Goal: Communication & Community: Share content

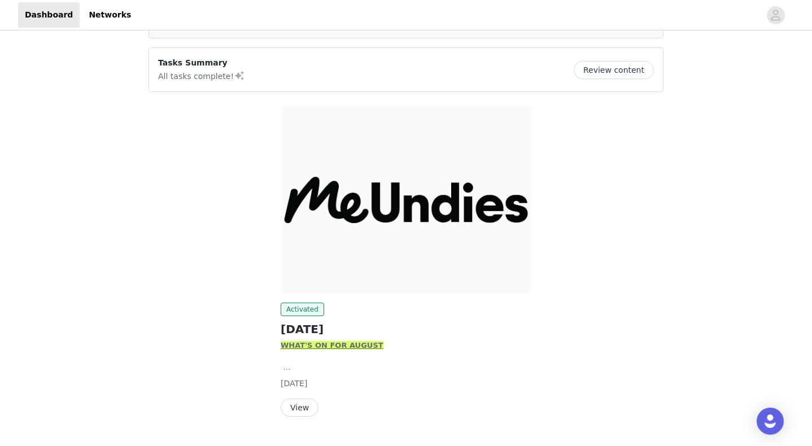
scroll to position [102, 0]
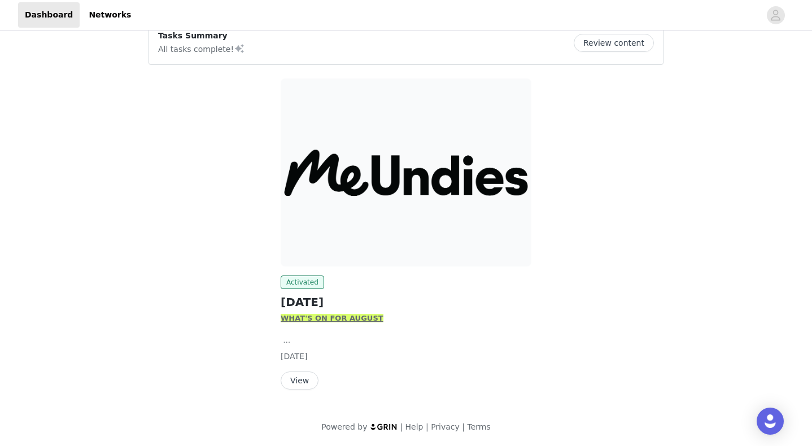
click at [292, 379] on button "View" at bounding box center [300, 380] width 38 height 18
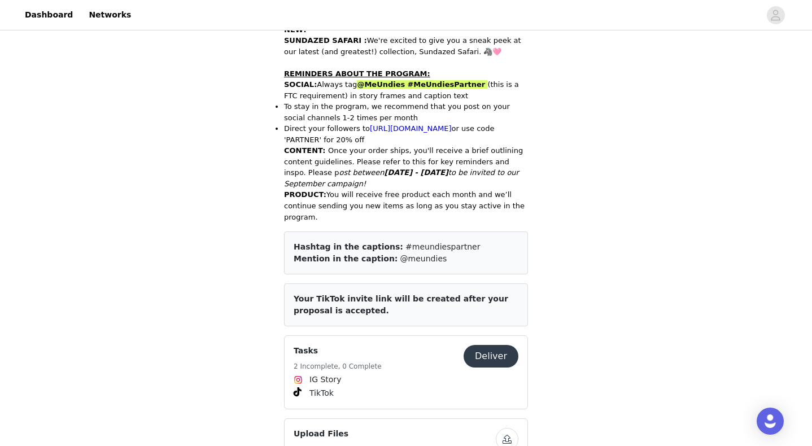
scroll to position [530, 0]
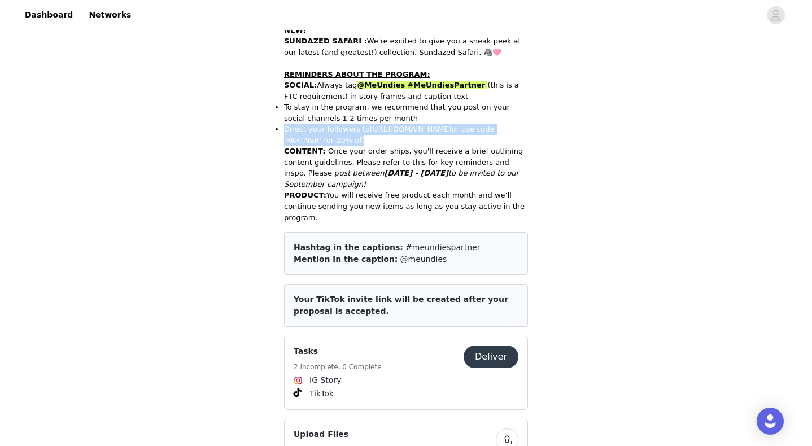
drag, startPoint x: 371, startPoint y: 142, endPoint x: 283, endPoint y: 132, distance: 88.2
click at [284, 132] on li "Direct your followers to [URL][DOMAIN_NAME] or use code 'PARTNER' for 20% off" at bounding box center [406, 135] width 244 height 22
copy li "Direct your followers to [URL][DOMAIN_NAME] or use code 'PARTNER' for 20% off"
drag, startPoint x: 318, startPoint y: 86, endPoint x: 451, endPoint y: 98, distance: 133.2
click at [451, 98] on p "SOCIAL : Always tag @MeUndies #MeUndiesPartner (this is a FTC requirement) in s…" at bounding box center [406, 91] width 244 height 22
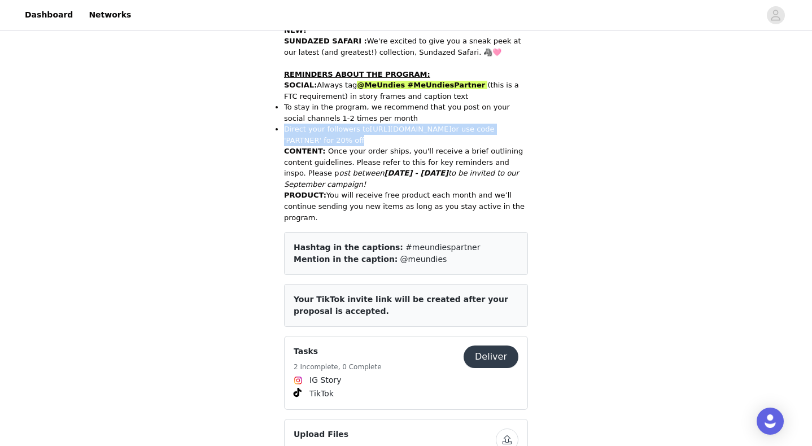
copy p "Always tag @MeUndies #MeUndiesPartner (this is a FTC requirement) in story fram…"
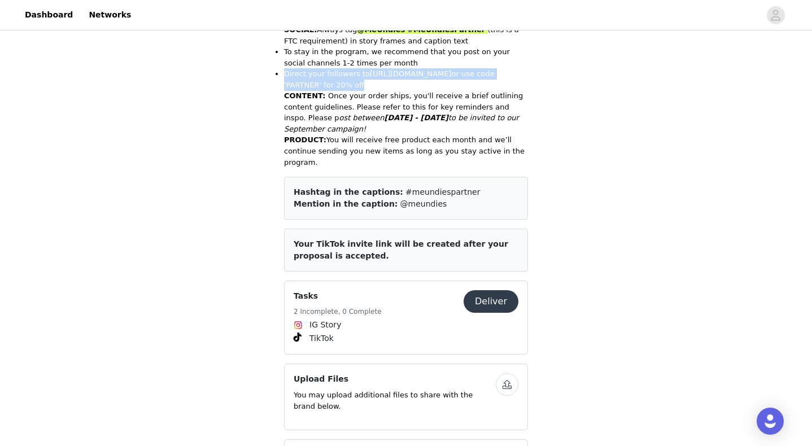
scroll to position [591, 0]
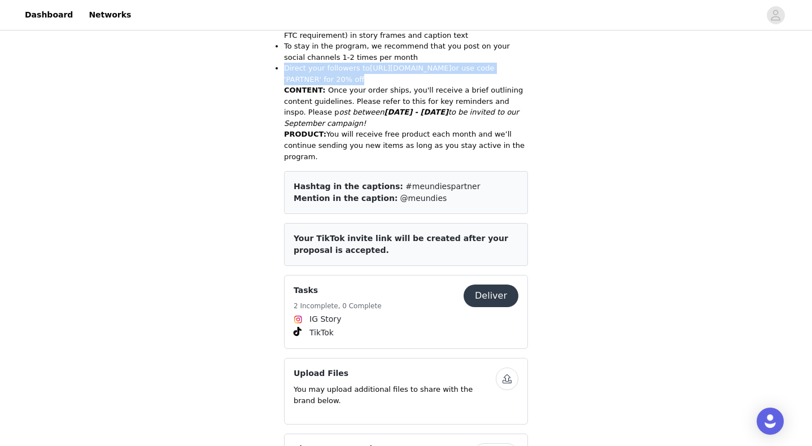
click at [484, 296] on button "Deliver" at bounding box center [490, 296] width 55 height 23
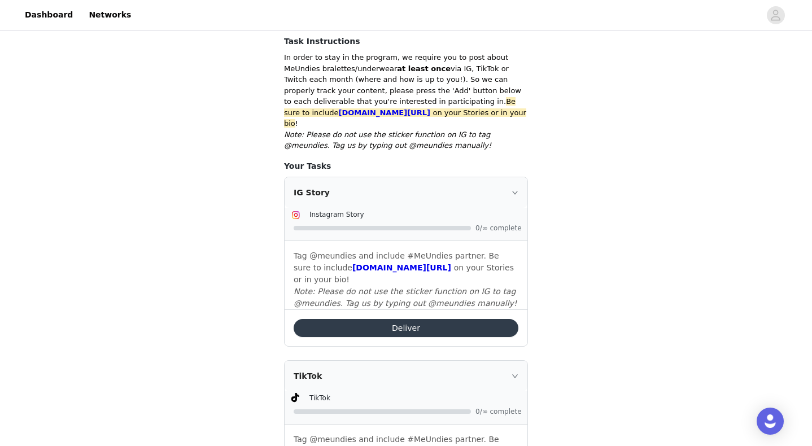
scroll to position [213, 0]
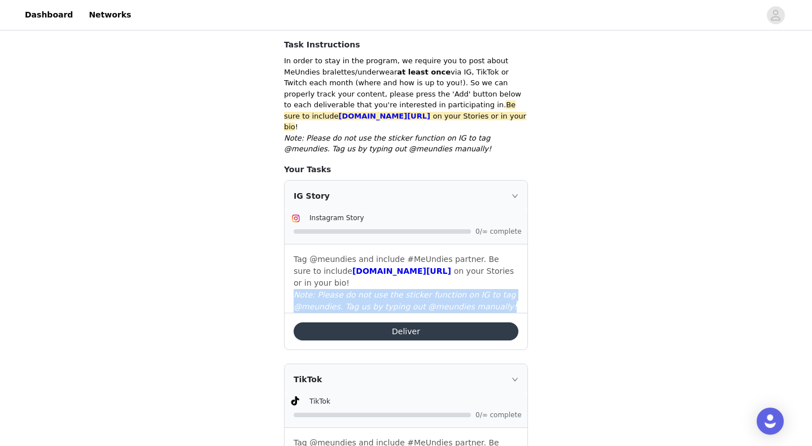
drag, startPoint x: 294, startPoint y: 283, endPoint x: 500, endPoint y: 295, distance: 205.8
click at [500, 295] on p "Note: Please do not use the sticker function on IG to tag @meundies. Tag us by …" at bounding box center [406, 301] width 225 height 24
copy em "Note: Please do not use the sticker function on IG to tag @meundies. Tag us by …"
click at [314, 253] on p "Tag @meundies and include #MeUndies partner. Be sure to include [DOMAIN_NAME][U…" at bounding box center [406, 271] width 225 height 36
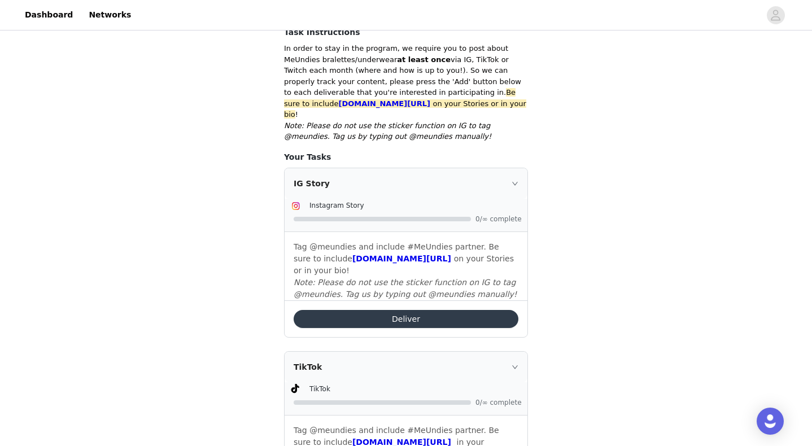
scroll to position [225, 0]
